Goal: Task Accomplishment & Management: Complete application form

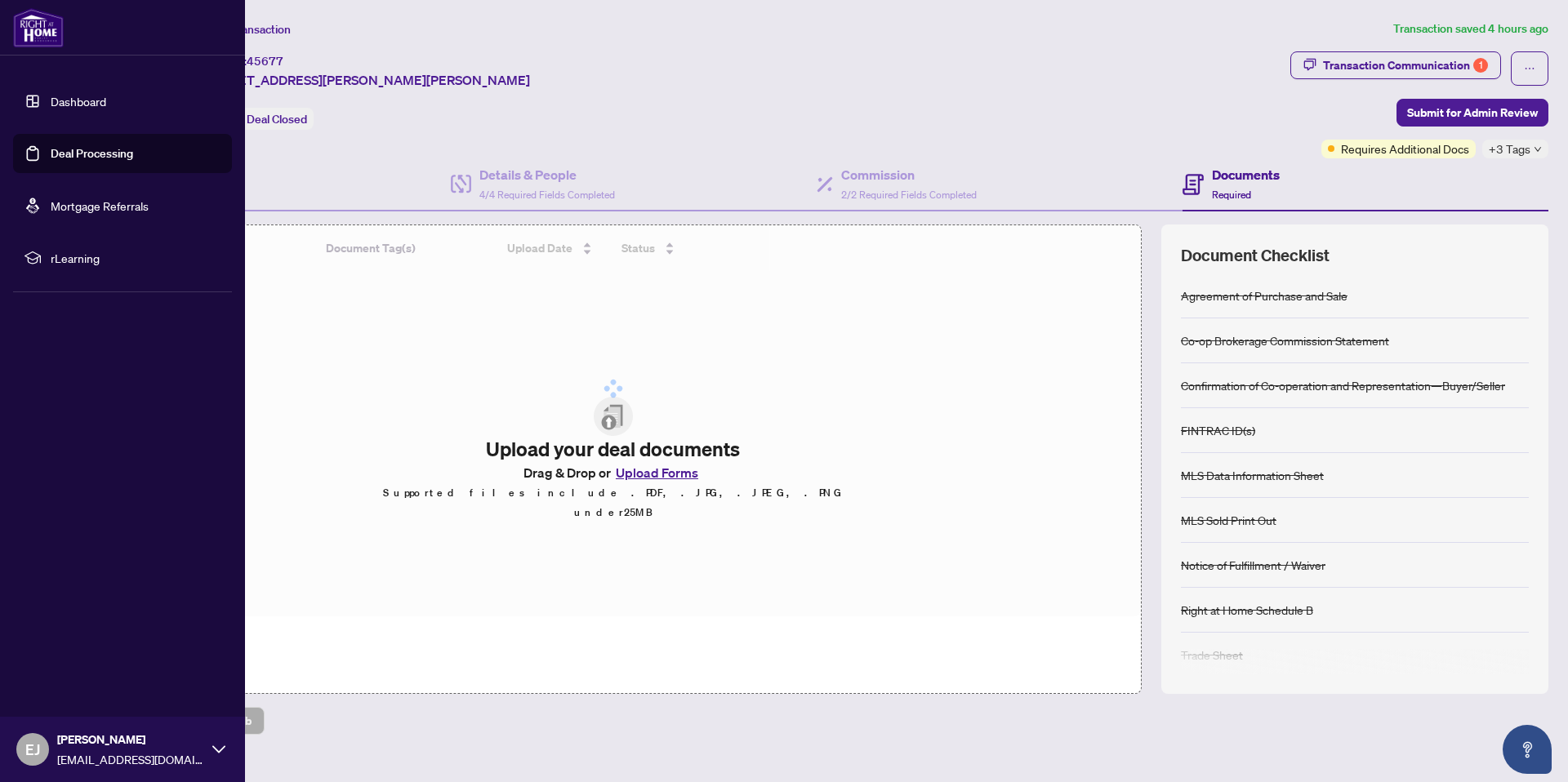
click at [64, 156] on link "Deal Processing" at bounding box center [91, 153] width 83 height 15
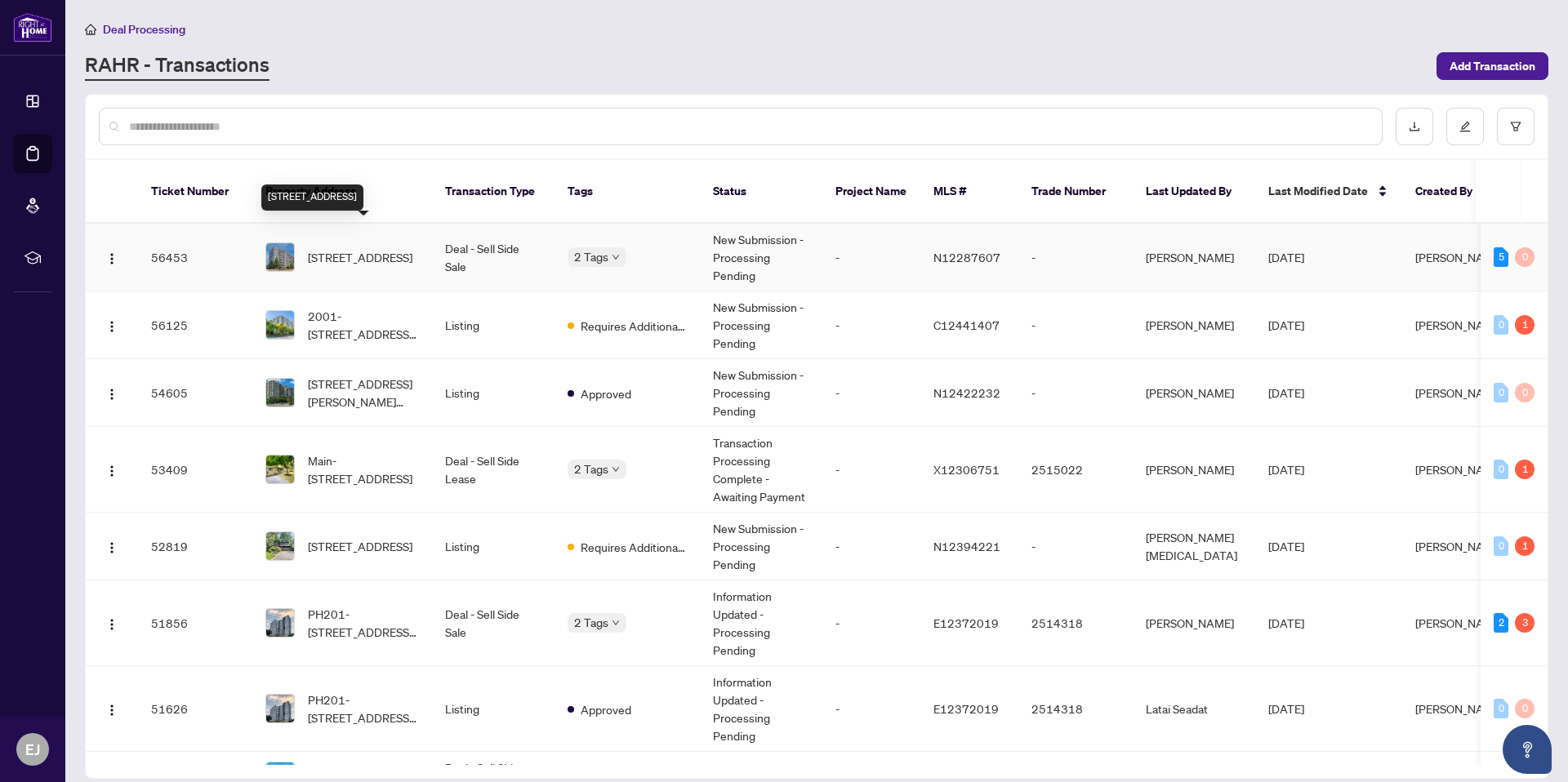
click at [358, 248] on span "[STREET_ADDRESS]" at bounding box center [360, 256] width 104 height 18
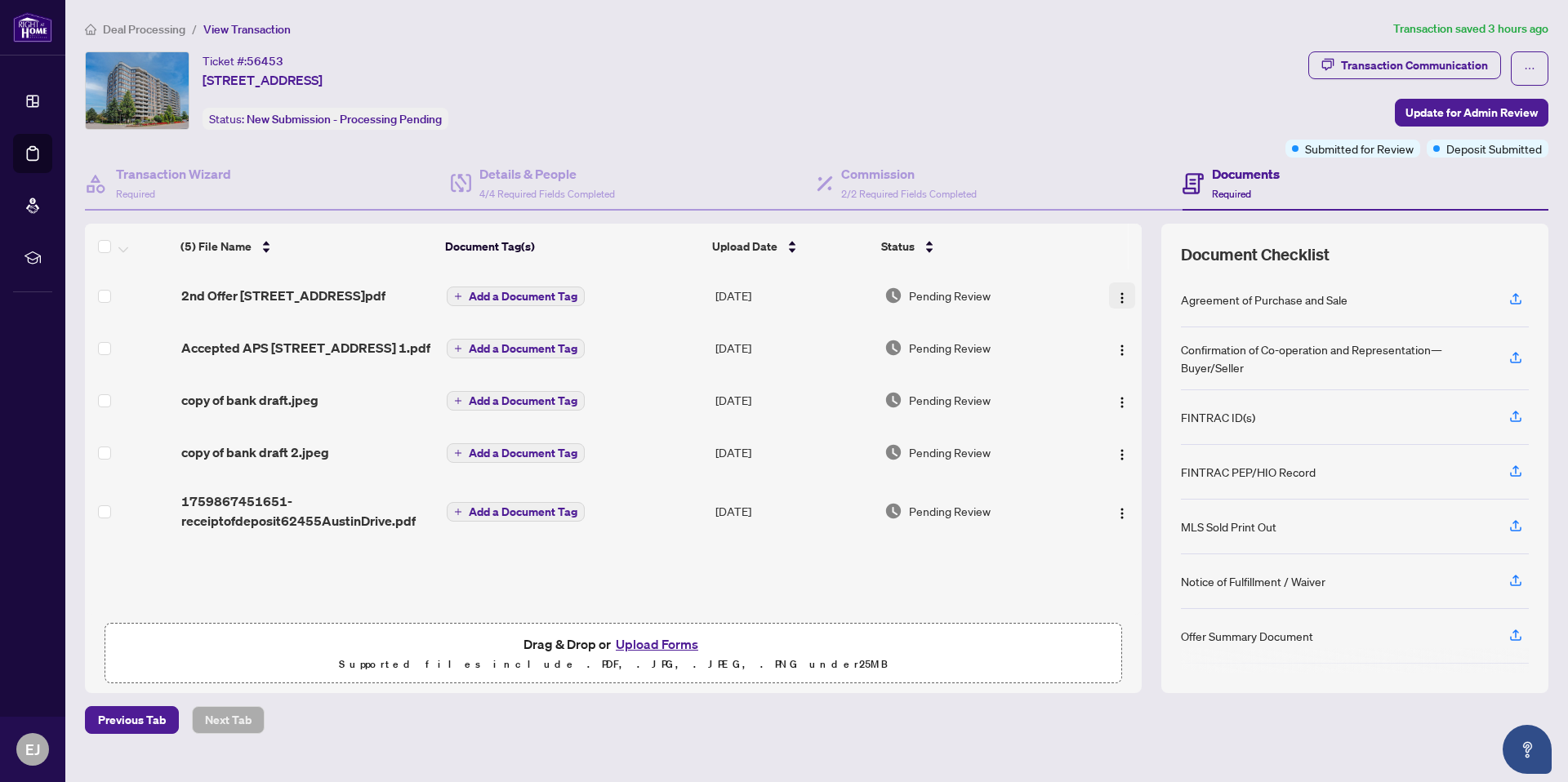
click at [1115, 293] on img "button" at bounding box center [1121, 297] width 13 height 13
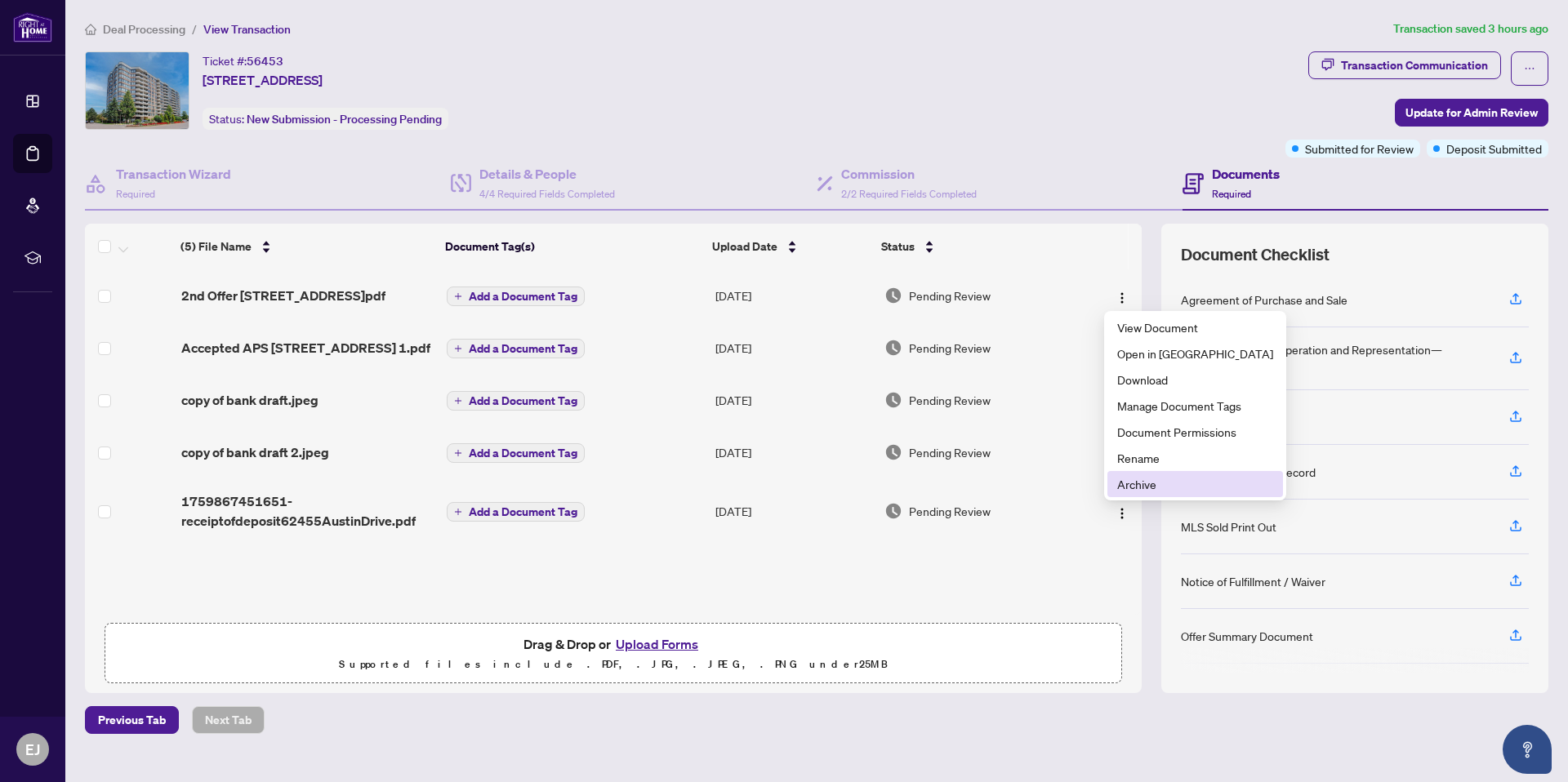
click at [1140, 486] on span "Archive" at bounding box center [1195, 484] width 156 height 18
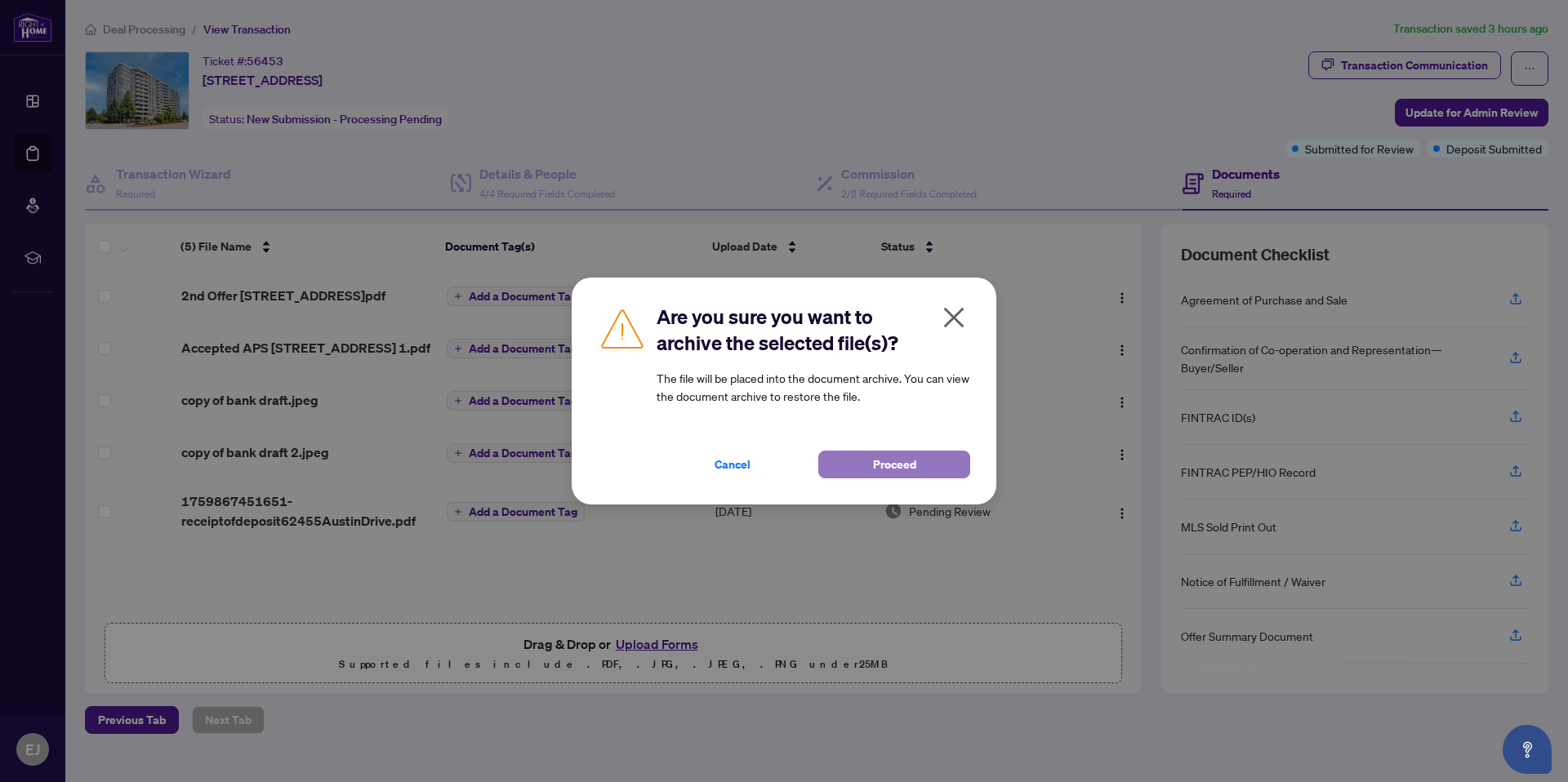
click at [924, 468] on button "Proceed" at bounding box center [894, 464] width 152 height 27
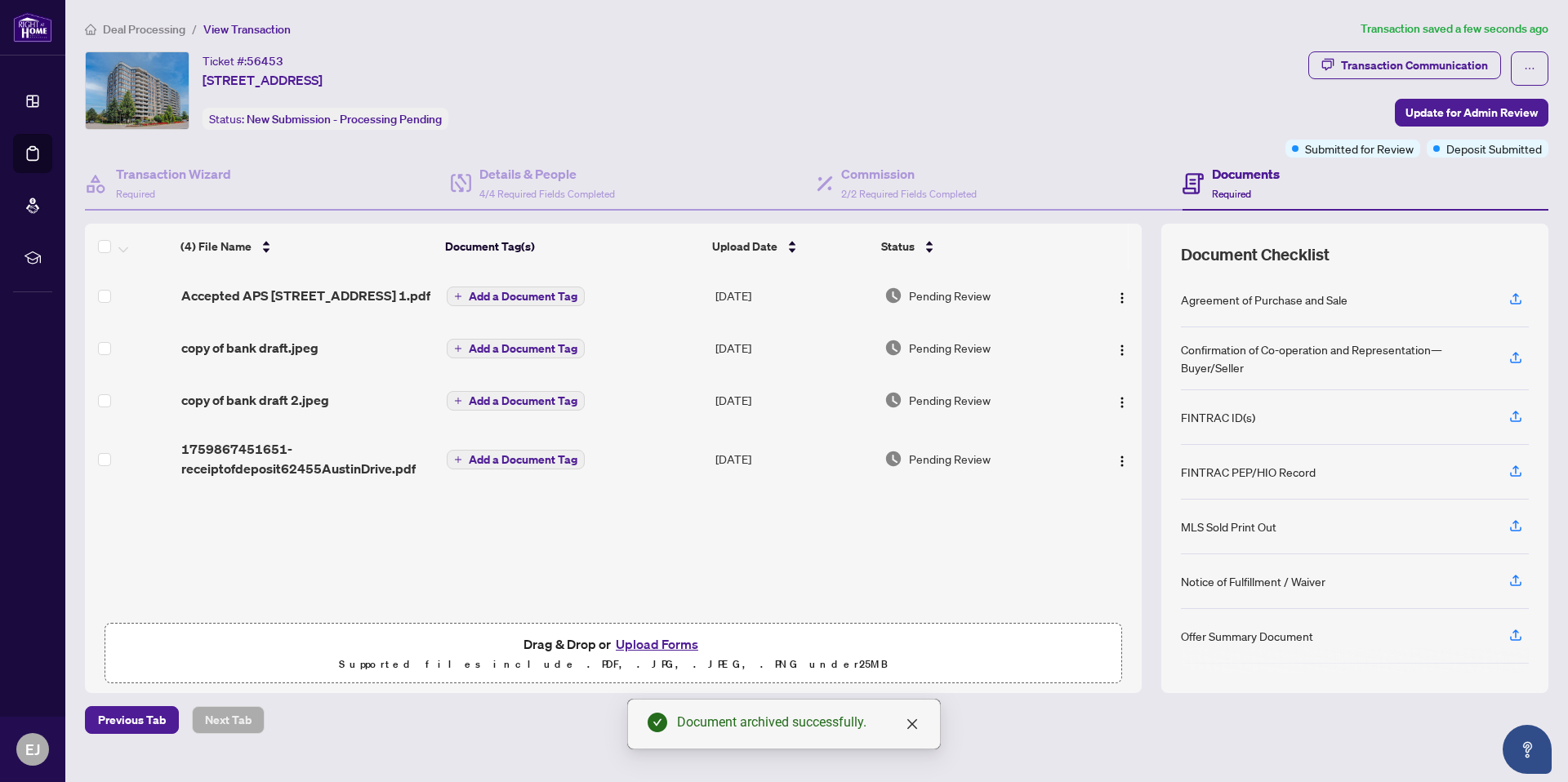
click at [657, 642] on button "Upload Forms" at bounding box center [657, 644] width 92 height 21
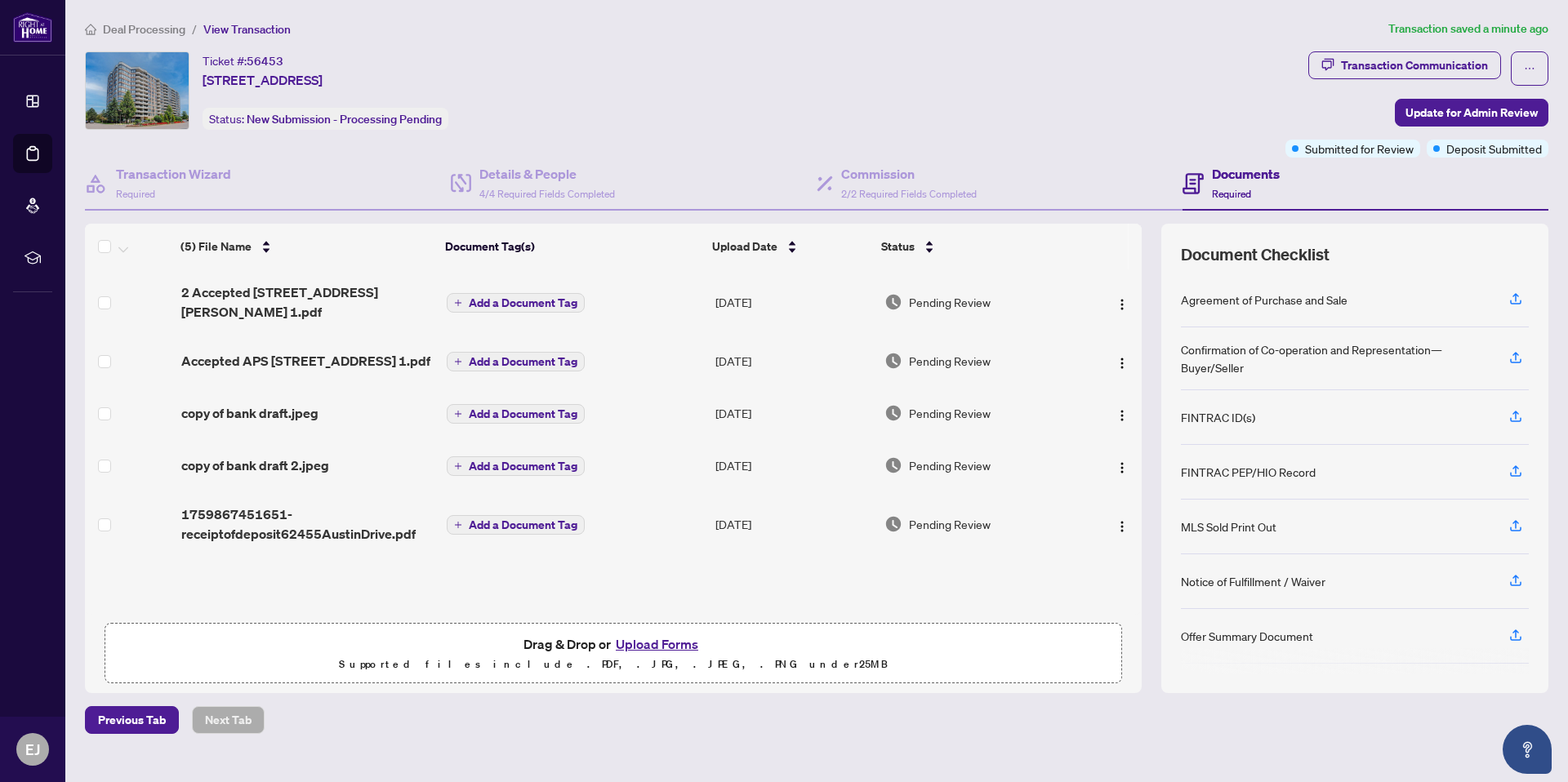
click at [659, 645] on button "Upload Forms" at bounding box center [657, 644] width 92 height 21
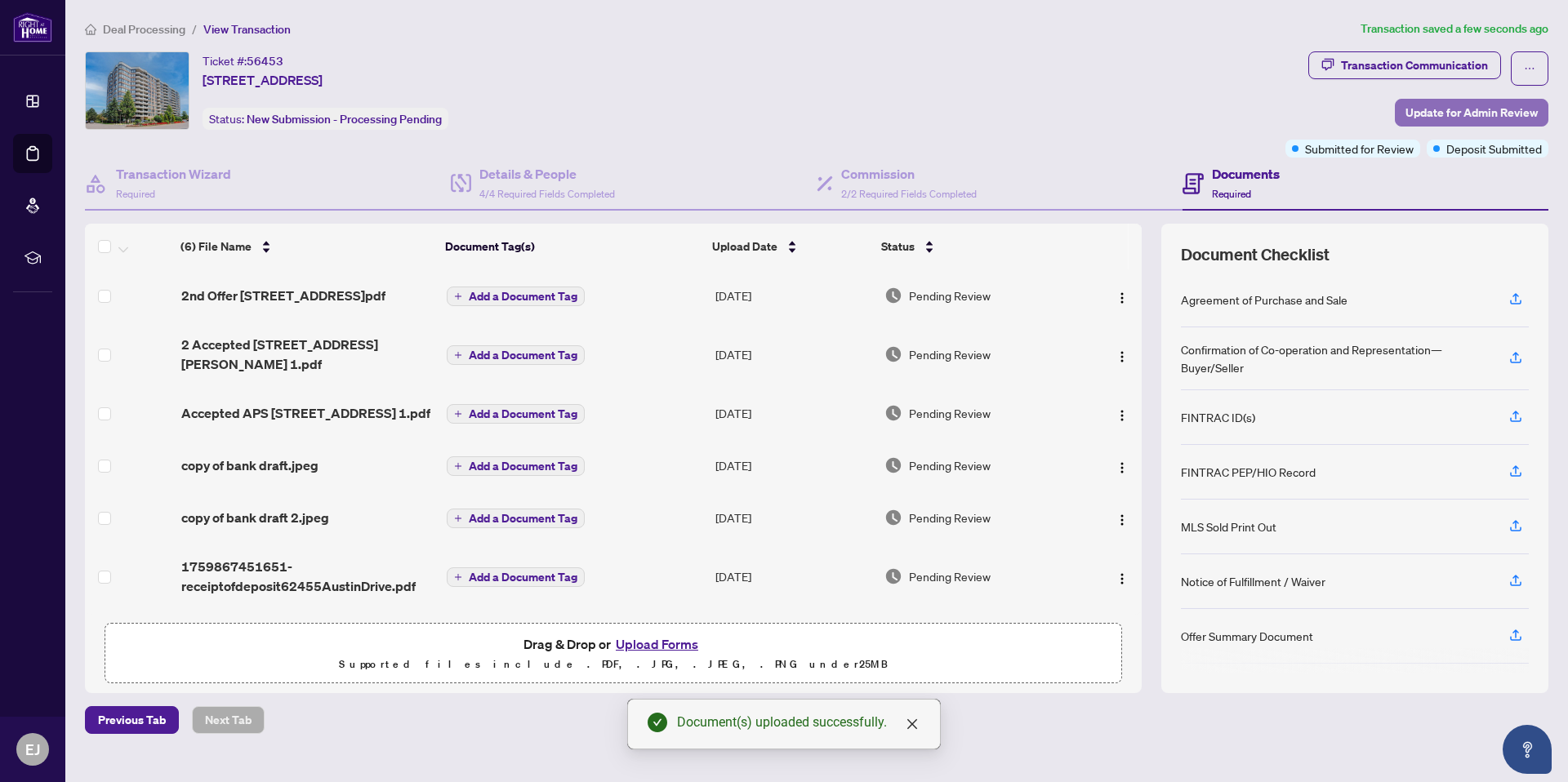
click at [1458, 111] on span "Update for Admin Review" at bounding box center [1471, 113] width 132 height 26
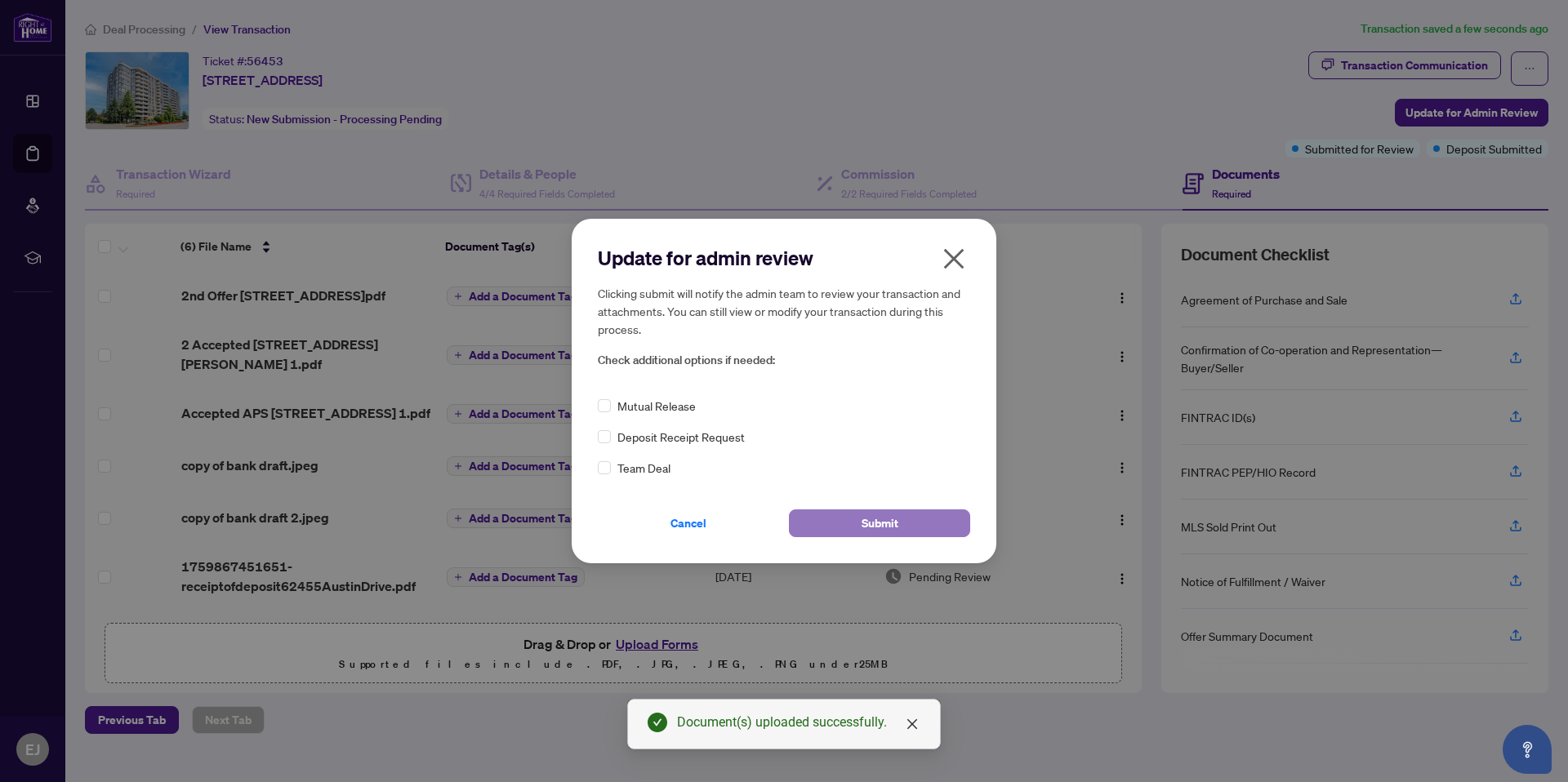
click at [880, 520] on span "Submit" at bounding box center [879, 523] width 37 height 26
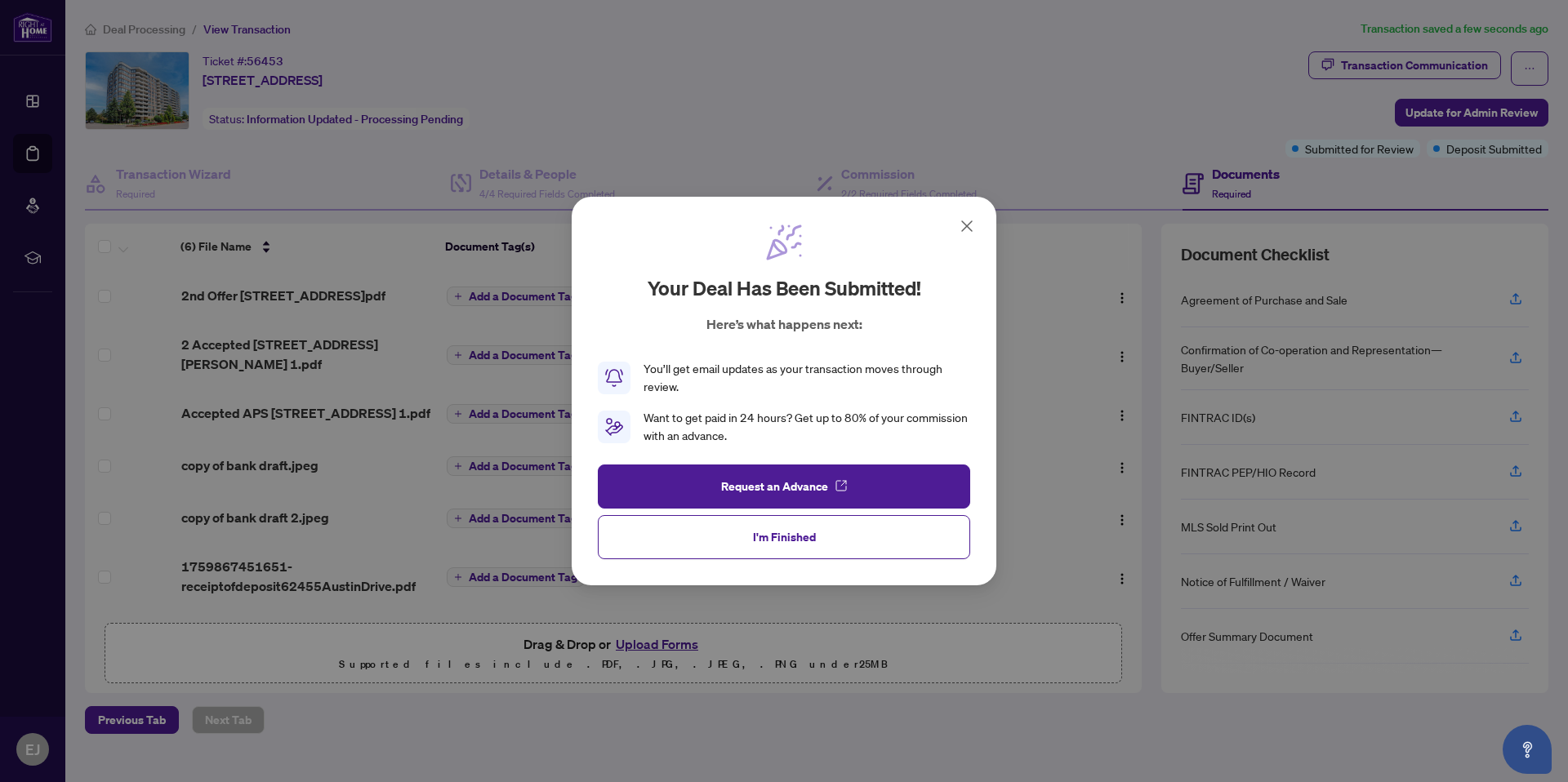
drag, startPoint x: 777, startPoint y: 536, endPoint x: 860, endPoint y: 426, distance: 137.8
click at [809, 492] on div "Request an Advance I'm Finished" at bounding box center [784, 512] width 373 height 95
click at [784, 542] on span "I'm Finished" at bounding box center [784, 537] width 63 height 26
